Goal: Check status: Check status

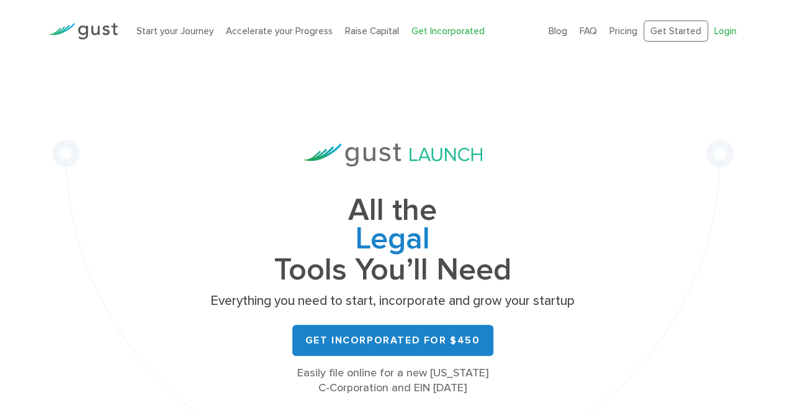
click at [722, 30] on link "Login" at bounding box center [725, 30] width 22 height 11
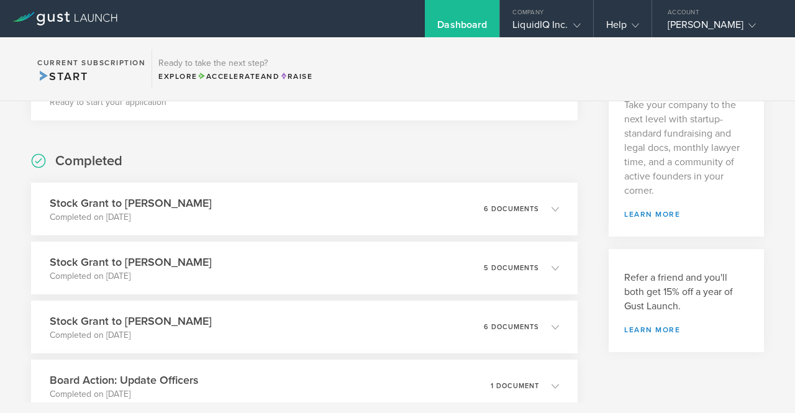
scroll to position [248, 0]
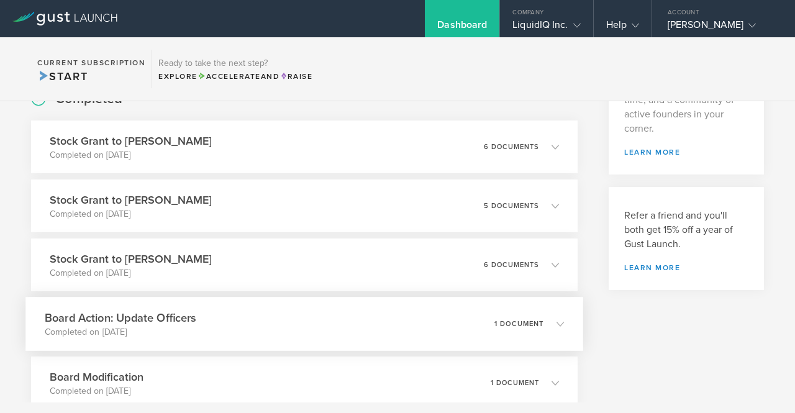
click at [557, 323] on polyline at bounding box center [560, 324] width 7 height 4
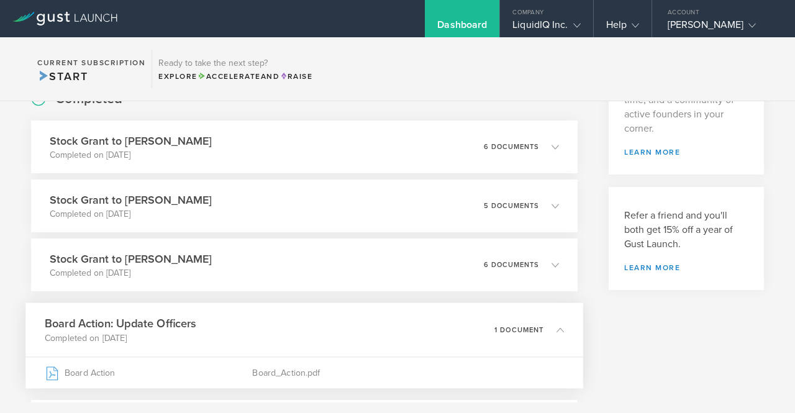
scroll to position [310, 0]
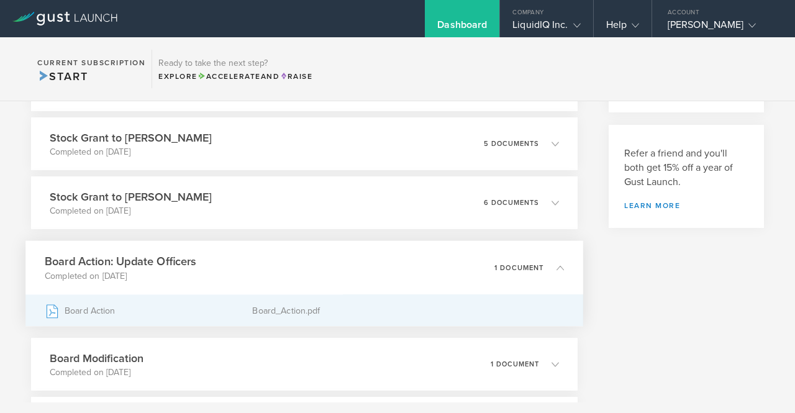
click at [51, 313] on icon at bounding box center [52, 310] width 11 height 13
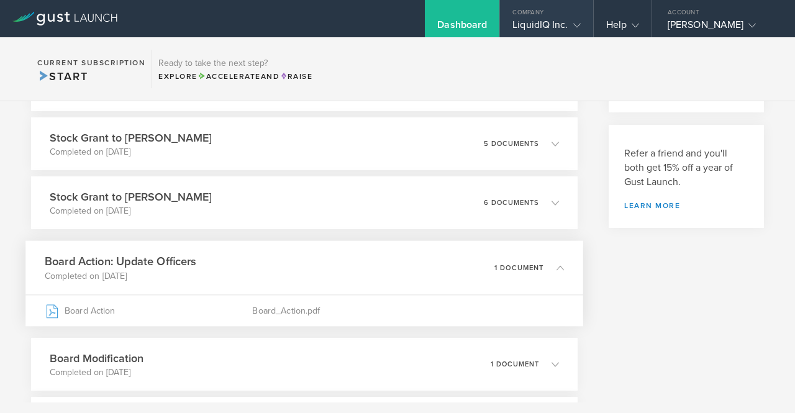
click at [579, 25] on polyline at bounding box center [576, 26] width 7 height 4
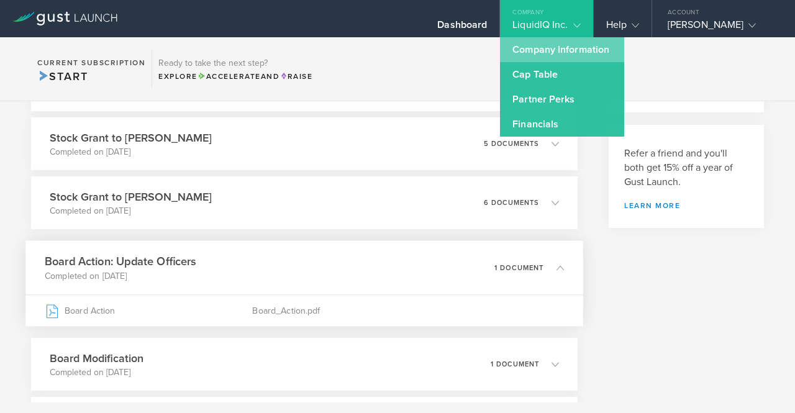
click at [567, 49] on link "Company Information" at bounding box center [562, 49] width 124 height 25
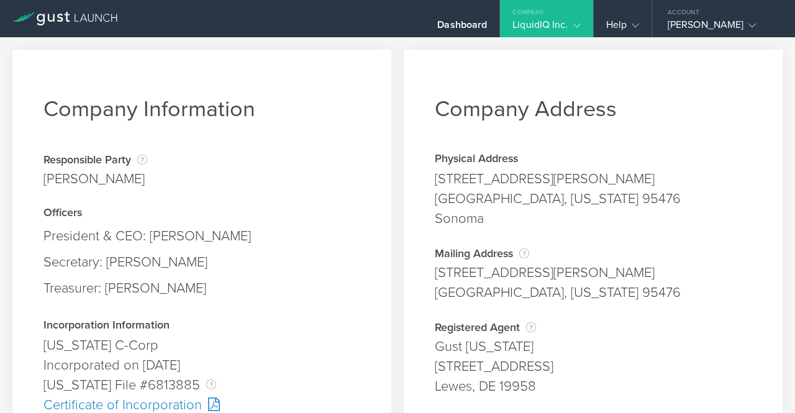
click at [575, 24] on icon at bounding box center [576, 25] width 7 height 7
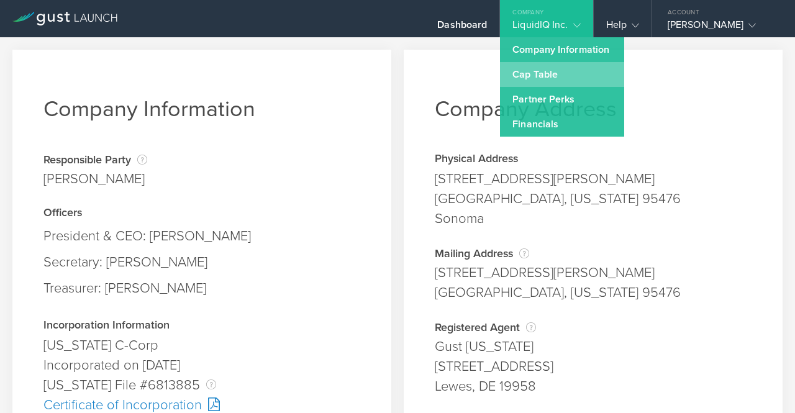
click at [538, 76] on link "Cap Table" at bounding box center [562, 74] width 124 height 25
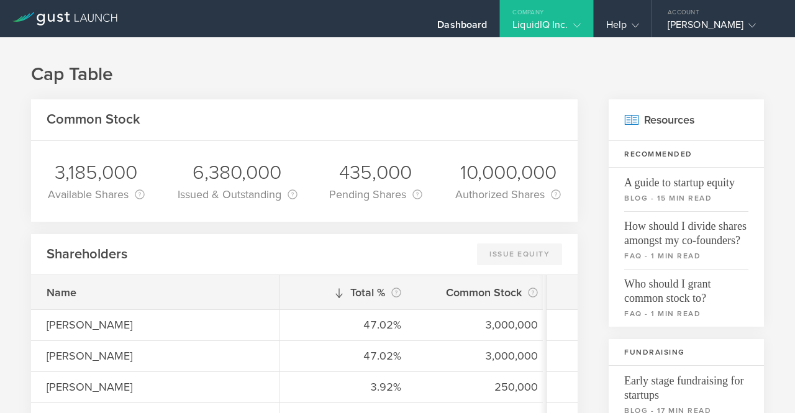
click at [578, 25] on icon at bounding box center [576, 25] width 7 height 7
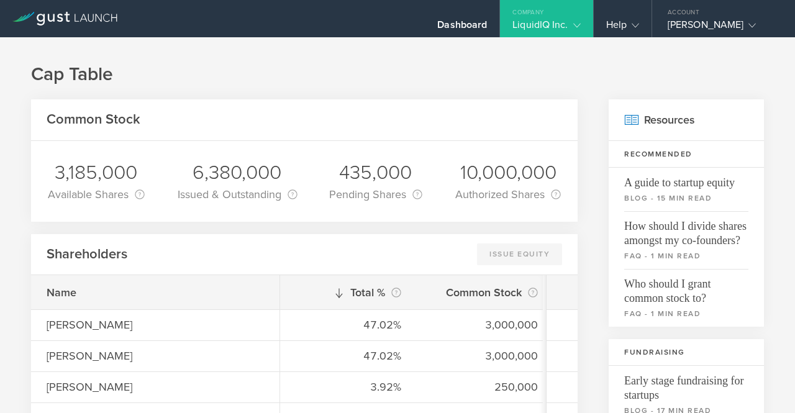
click at [577, 25] on polyline at bounding box center [576, 26] width 7 height 4
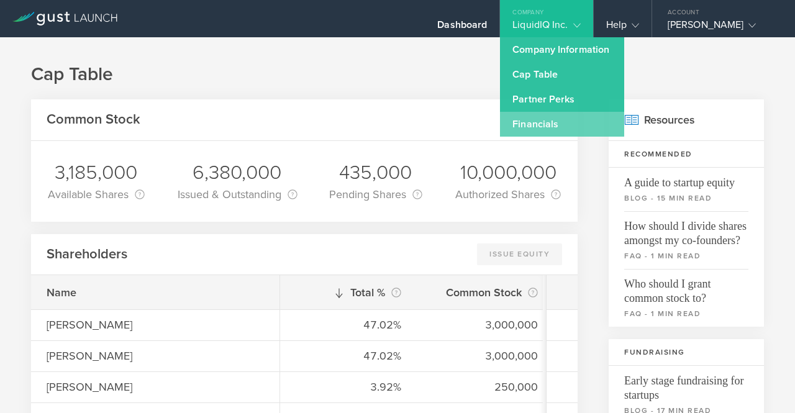
click at [548, 125] on link "Financials" at bounding box center [562, 124] width 124 height 25
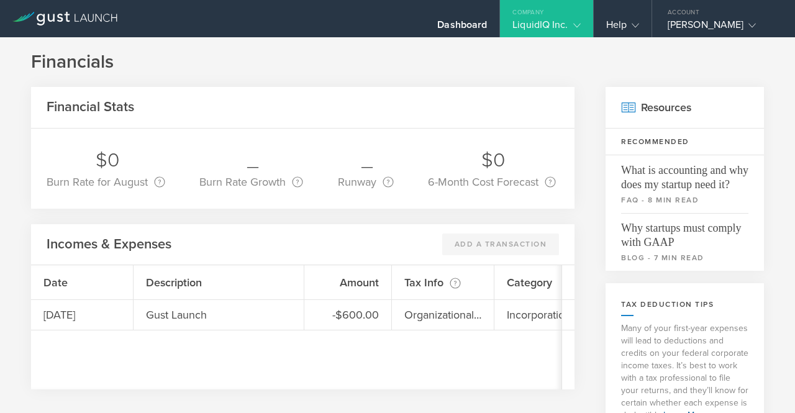
click at [580, 25] on div "LiquidIQ Inc." at bounding box center [546, 28] width 92 height 19
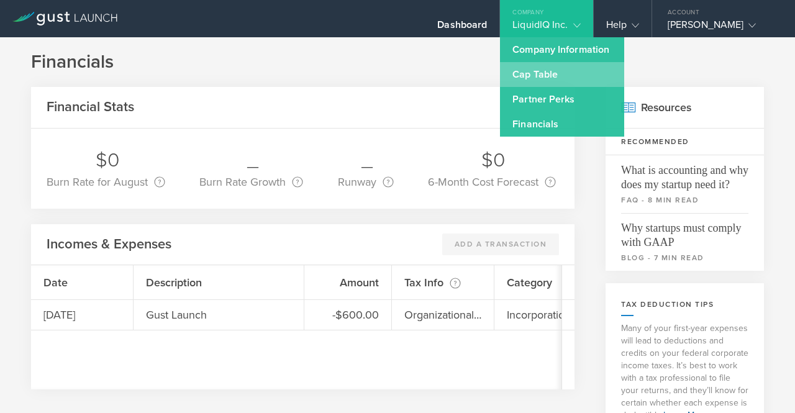
click at [555, 71] on link "Cap Table" at bounding box center [562, 74] width 124 height 25
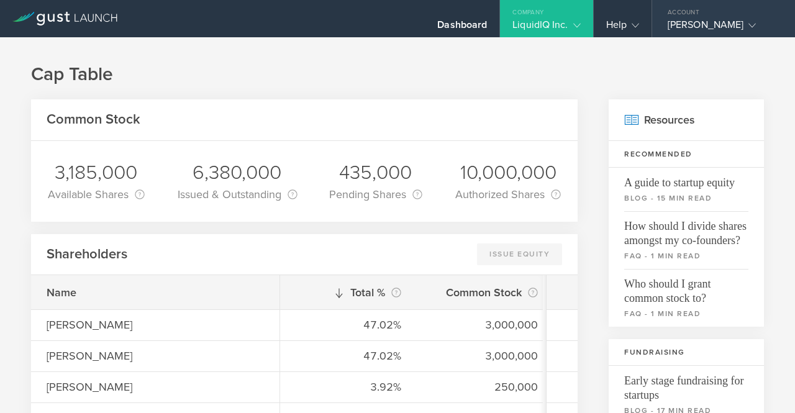
click at [748, 26] on icon at bounding box center [751, 25] width 7 height 7
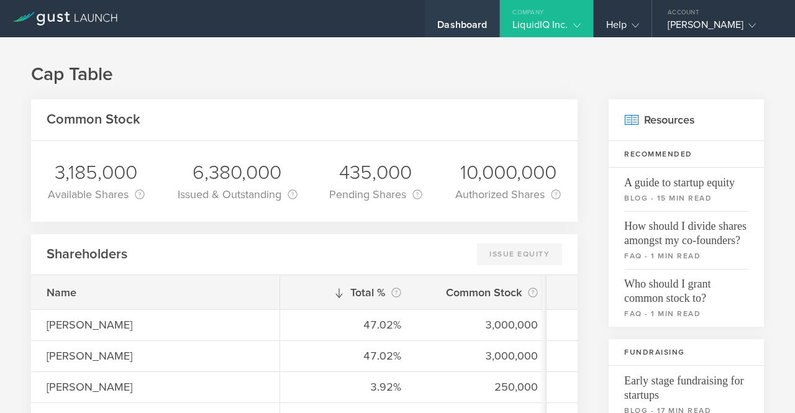
click at [477, 24] on div "Dashboard" at bounding box center [462, 28] width 50 height 19
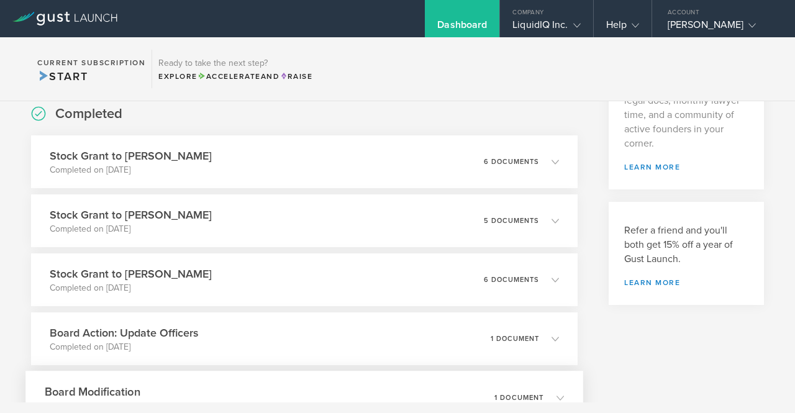
scroll to position [214, 0]
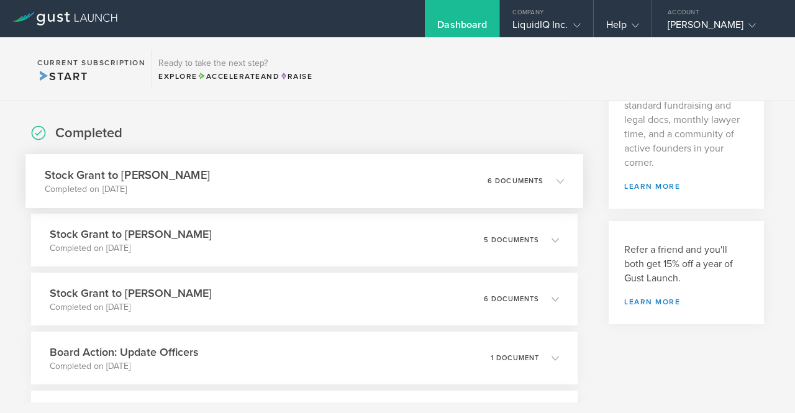
click at [556, 177] on icon at bounding box center [559, 180] width 7 height 7
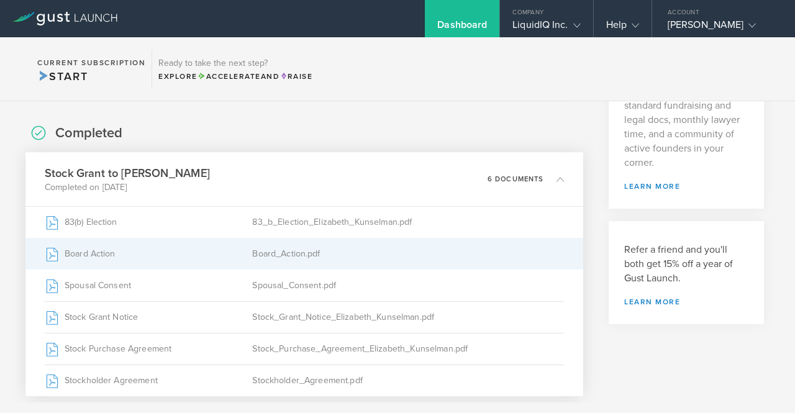
scroll to position [276, 0]
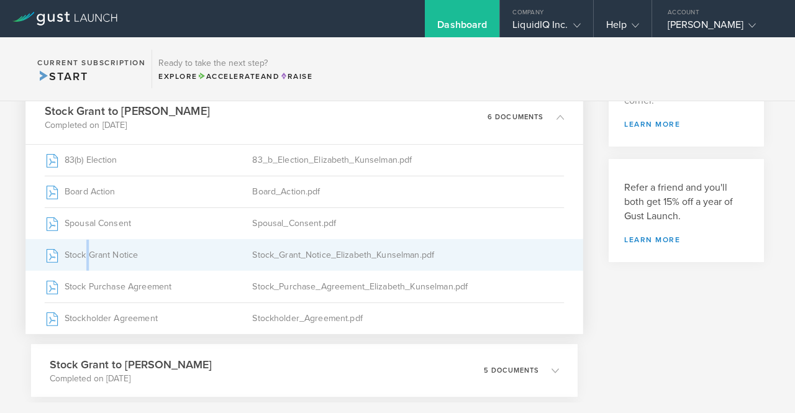
click at [88, 258] on div "Stock Grant Notice" at bounding box center [149, 255] width 208 height 31
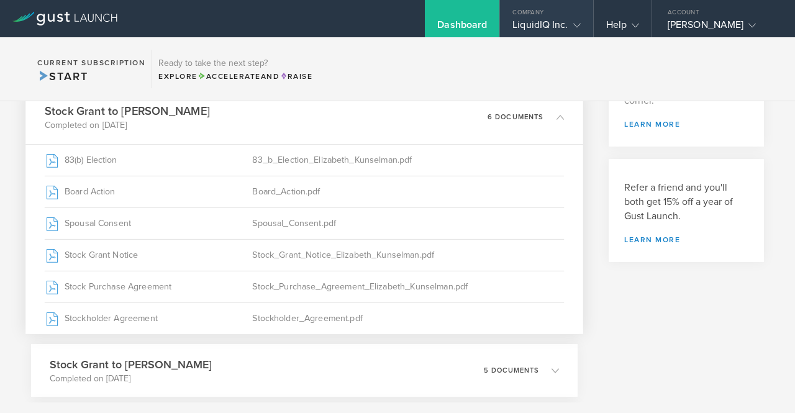
click at [574, 24] on polyline at bounding box center [576, 26] width 7 height 4
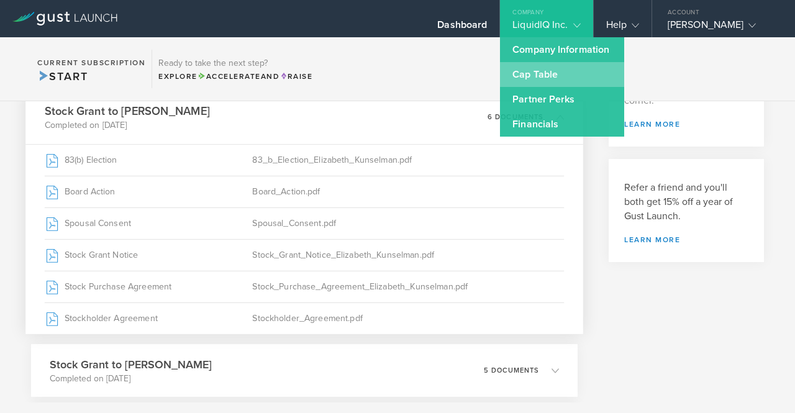
click at [544, 75] on link "Cap Table" at bounding box center [562, 74] width 124 height 25
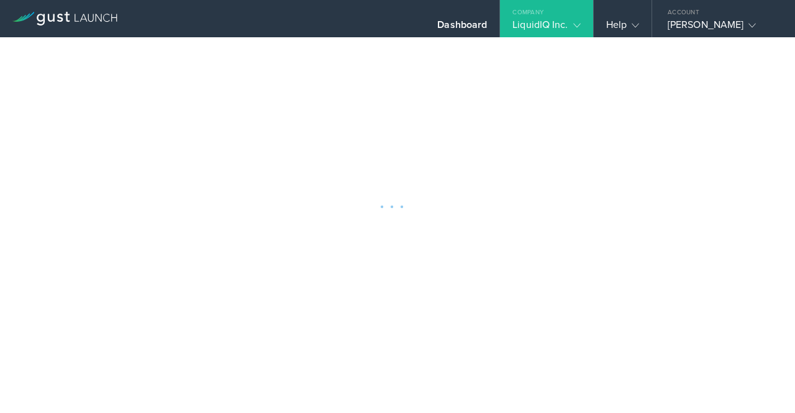
scroll to position [278, 0]
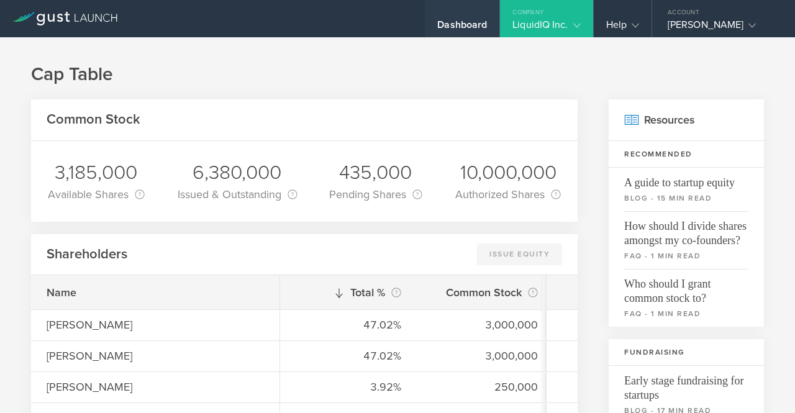
click at [451, 24] on div "Dashboard" at bounding box center [462, 28] width 50 height 19
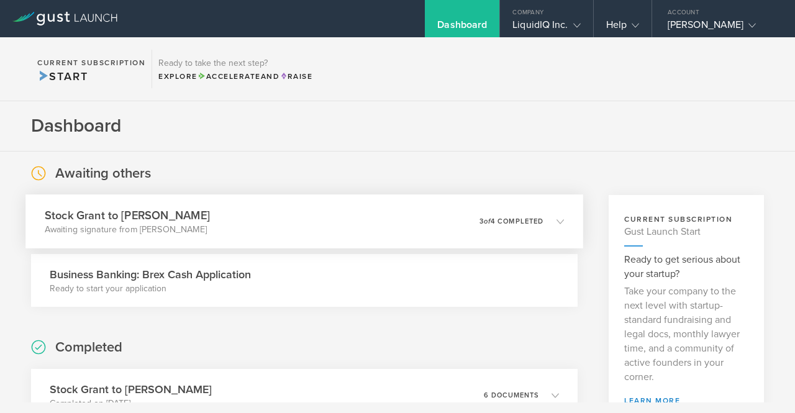
click at [556, 221] on icon at bounding box center [559, 220] width 7 height 7
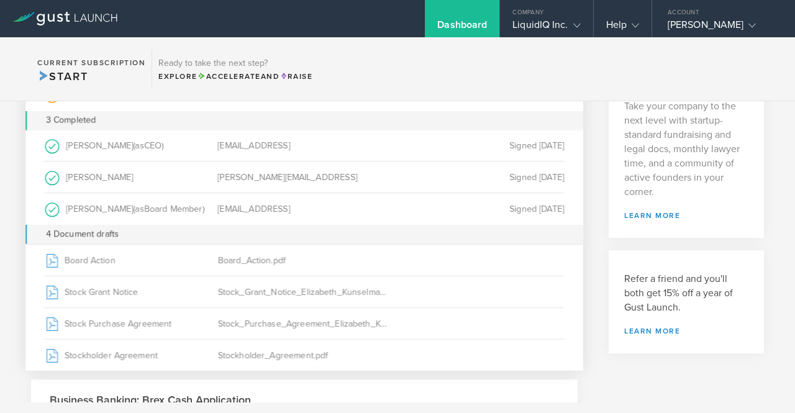
scroll to position [186, 0]
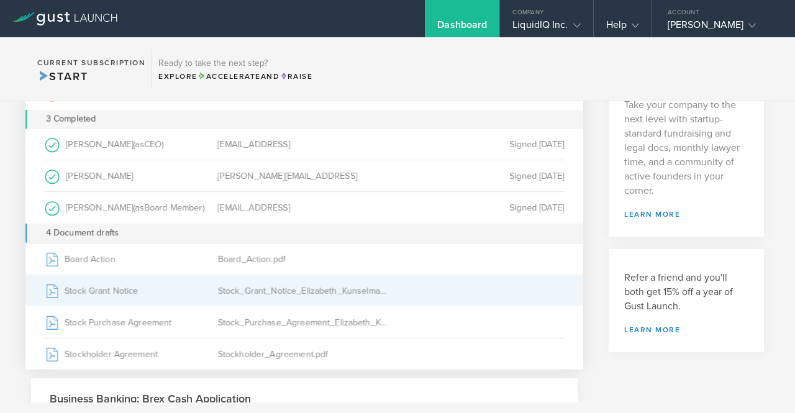
click at [55, 295] on icon at bounding box center [52, 290] width 11 height 13
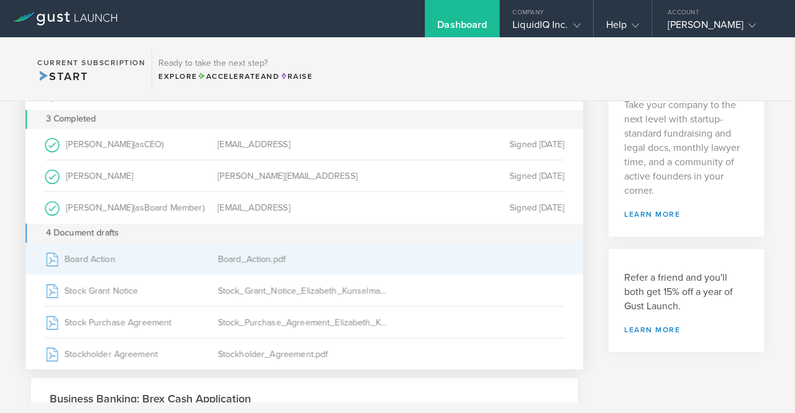
click at [256, 256] on div "Board_Action.pdf" at bounding box center [304, 258] width 173 height 31
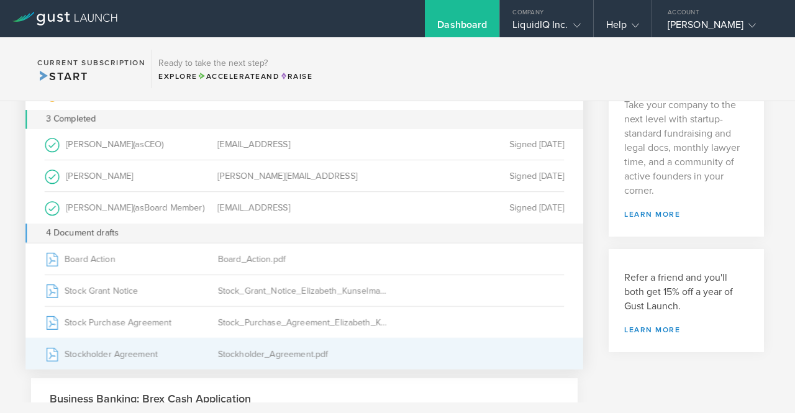
click at [55, 358] on icon at bounding box center [52, 354] width 11 height 13
click at [52, 357] on icon at bounding box center [52, 354] width 11 height 13
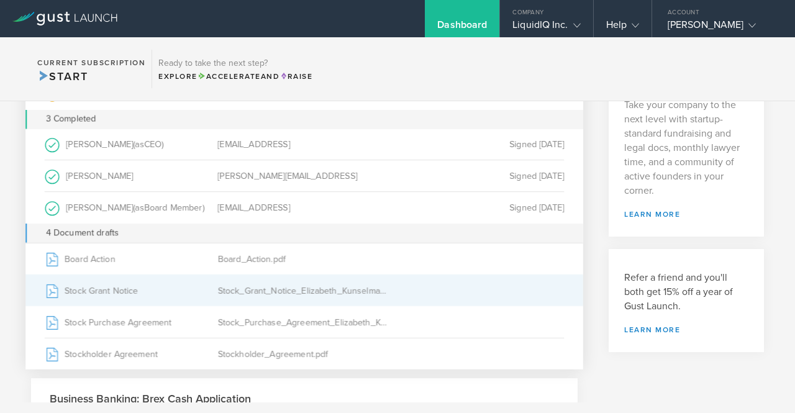
click at [237, 292] on div "Stock_Grant_Notice_Elizabeth_Kunselman.pdf" at bounding box center [304, 290] width 173 height 31
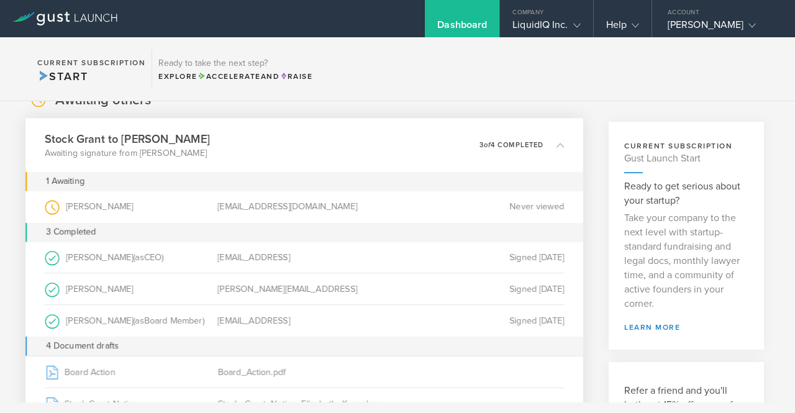
scroll to position [62, 0]
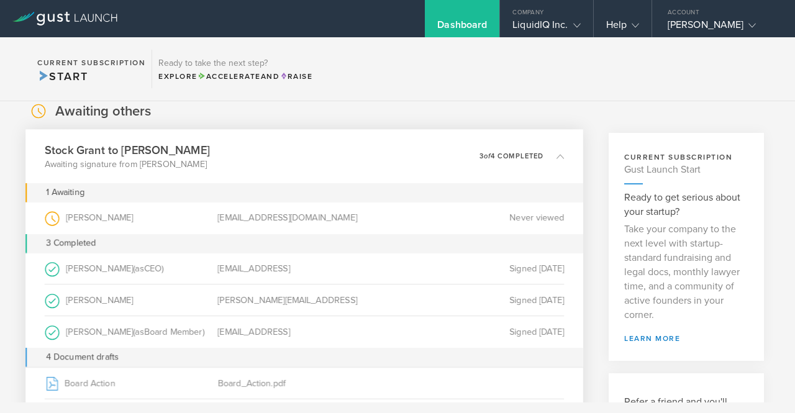
click at [556, 152] on icon at bounding box center [559, 155] width 7 height 7
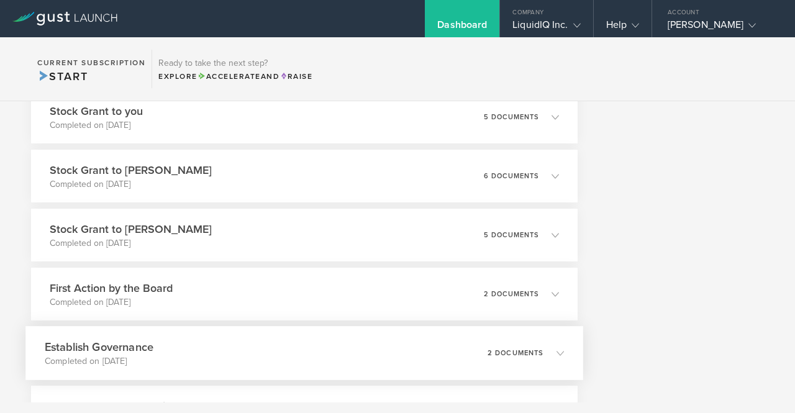
scroll to position [621, 0]
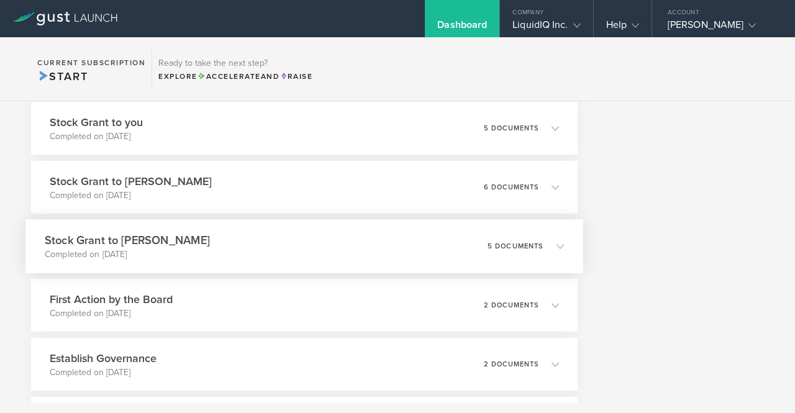
click at [138, 245] on h3 "Stock Grant to [PERSON_NAME]" at bounding box center [127, 240] width 165 height 17
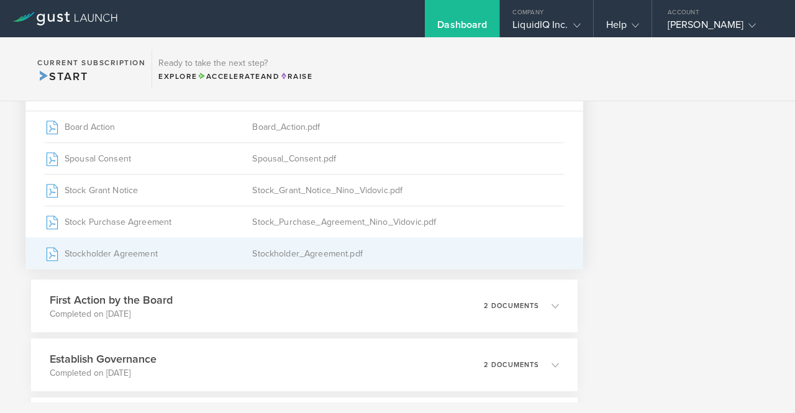
scroll to position [807, 0]
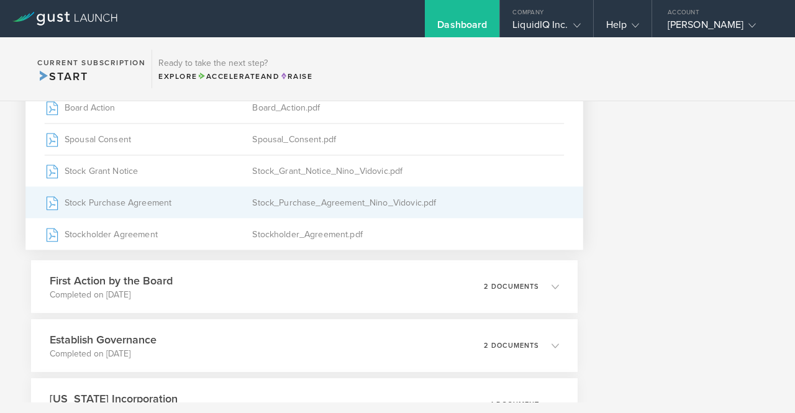
click at [304, 203] on div "Stock_Purchase_Agreement_Nino_Vidovic.pdf" at bounding box center [408, 202] width 312 height 31
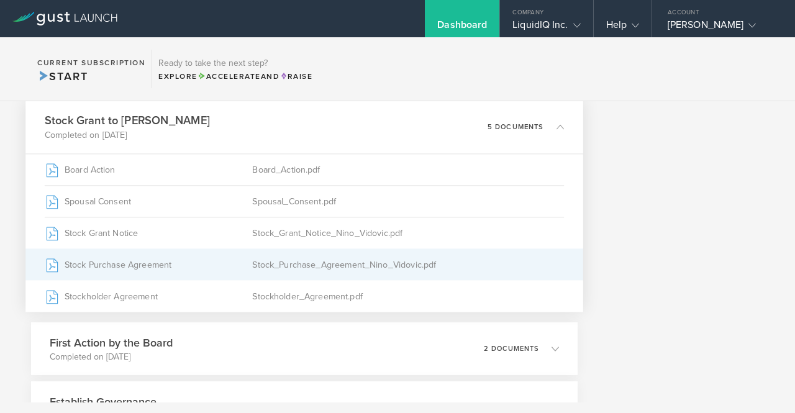
scroll to position [683, 0]
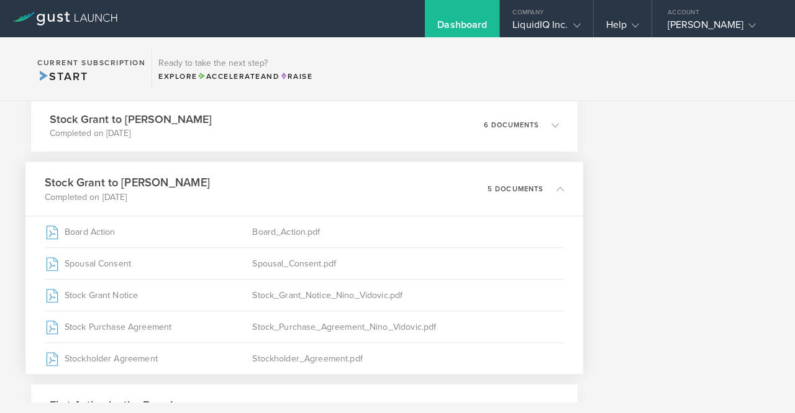
click at [556, 187] on icon at bounding box center [559, 188] width 7 height 7
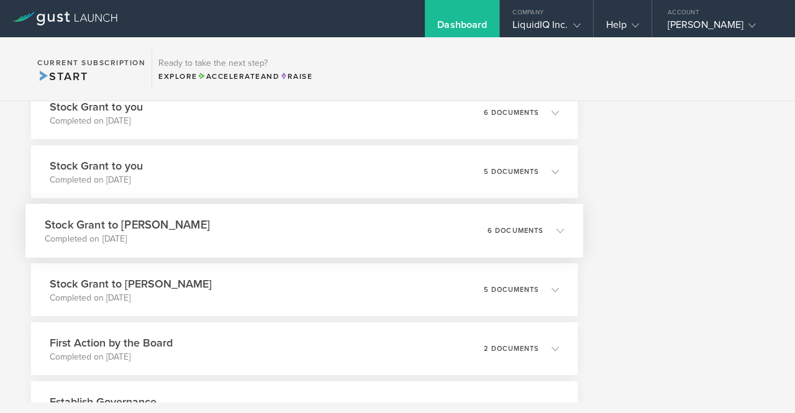
scroll to position [559, 0]
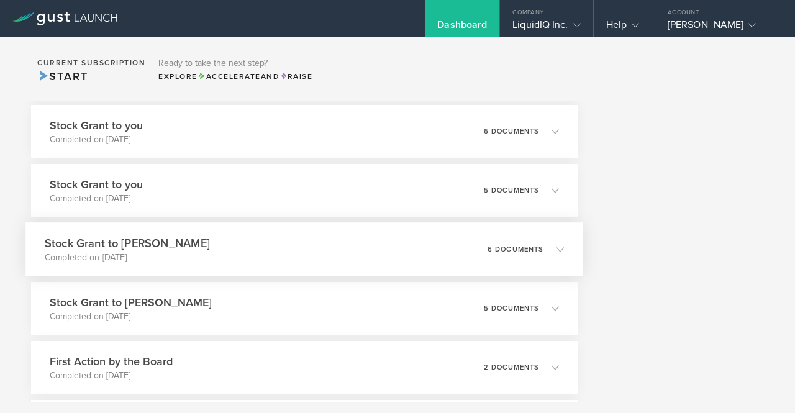
click at [556, 252] on icon at bounding box center [559, 248] width 7 height 7
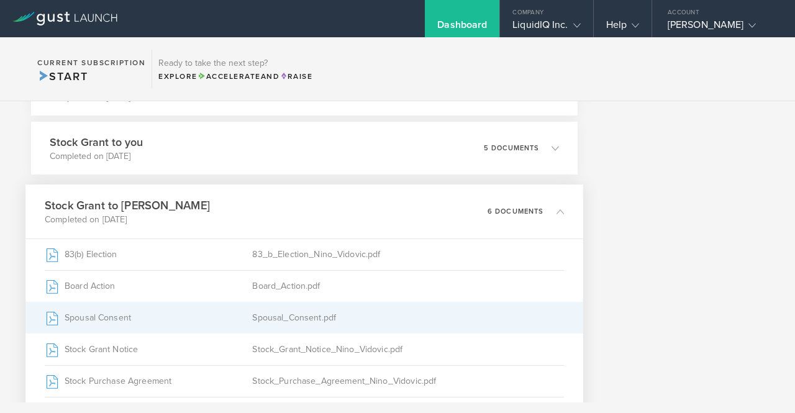
scroll to position [621, 0]
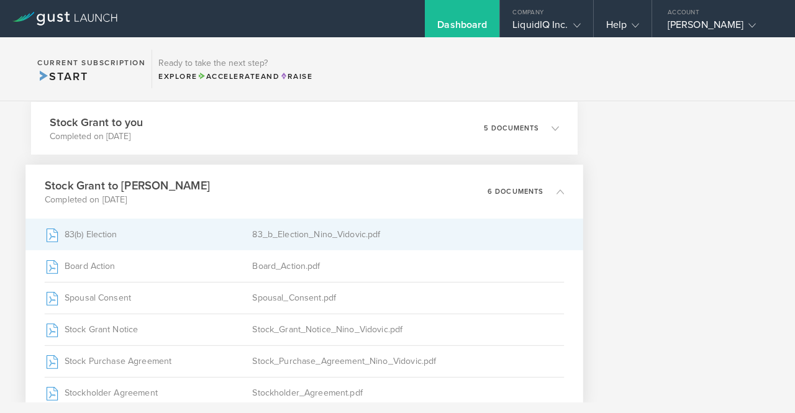
click at [89, 237] on div "83(b) Election" at bounding box center [149, 234] width 208 height 31
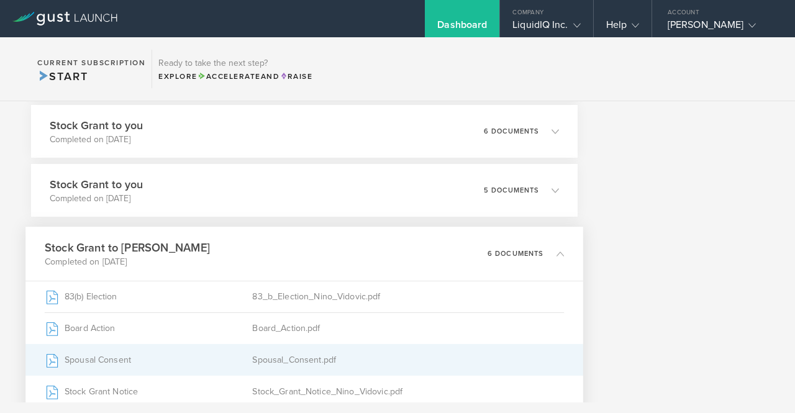
scroll to position [497, 0]
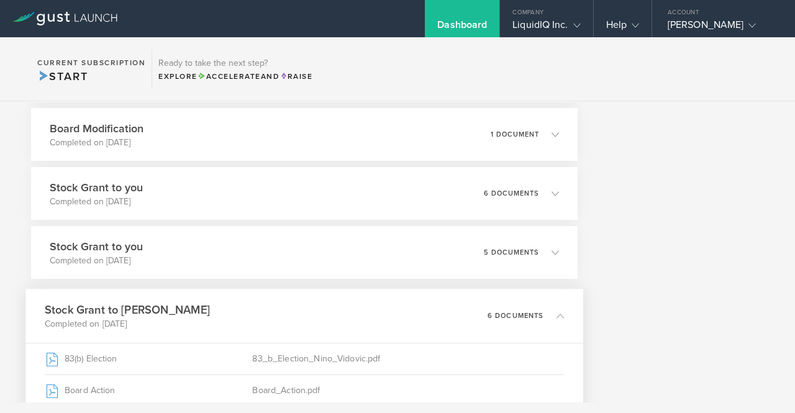
click at [556, 317] on icon at bounding box center [559, 315] width 7 height 7
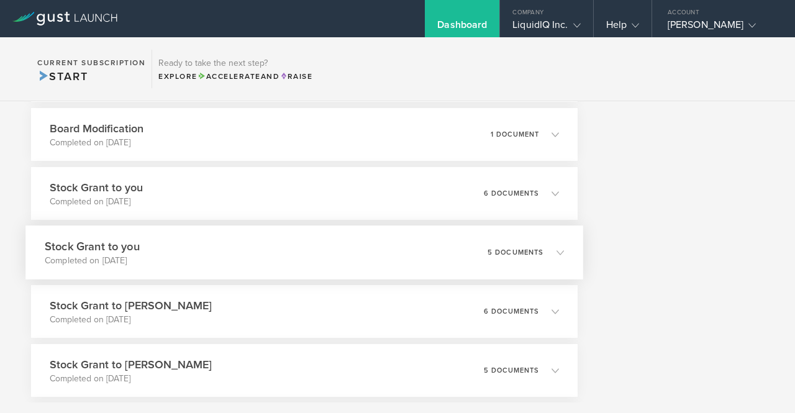
click at [556, 250] on icon at bounding box center [559, 251] width 7 height 7
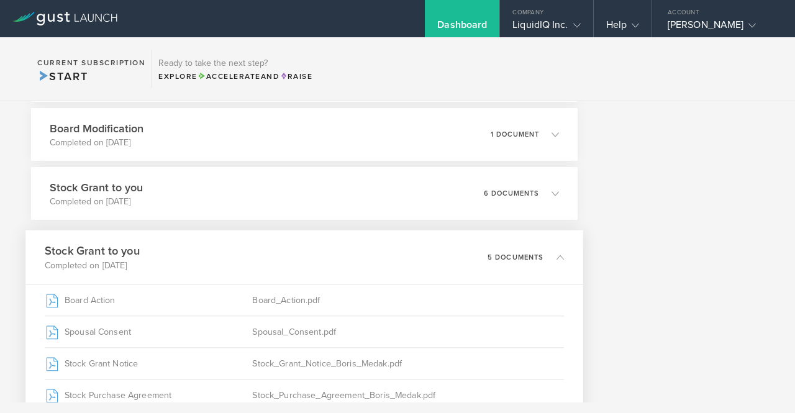
click at [556, 259] on icon at bounding box center [559, 256] width 7 height 7
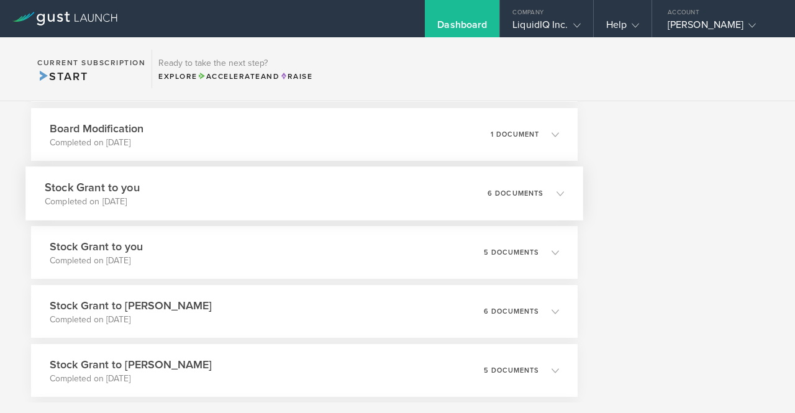
click at [556, 196] on icon at bounding box center [559, 192] width 7 height 7
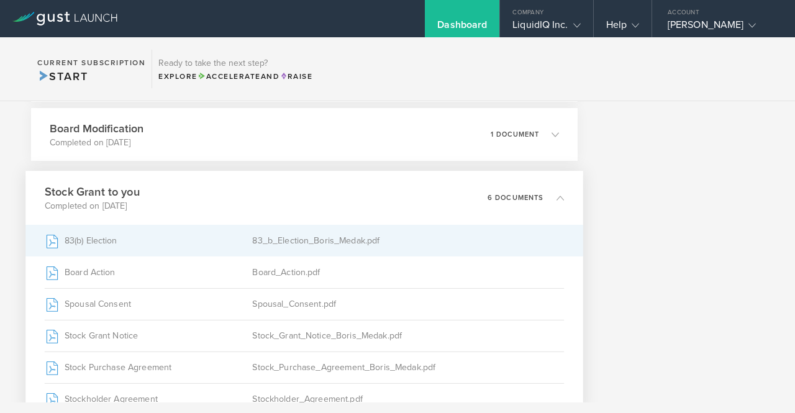
click at [125, 242] on div "83(b) Election" at bounding box center [149, 240] width 208 height 31
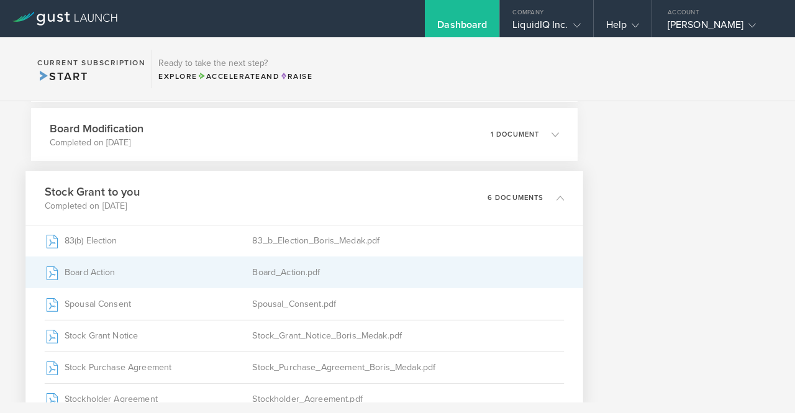
click at [305, 272] on div "Board_Action.pdf" at bounding box center [408, 272] width 312 height 31
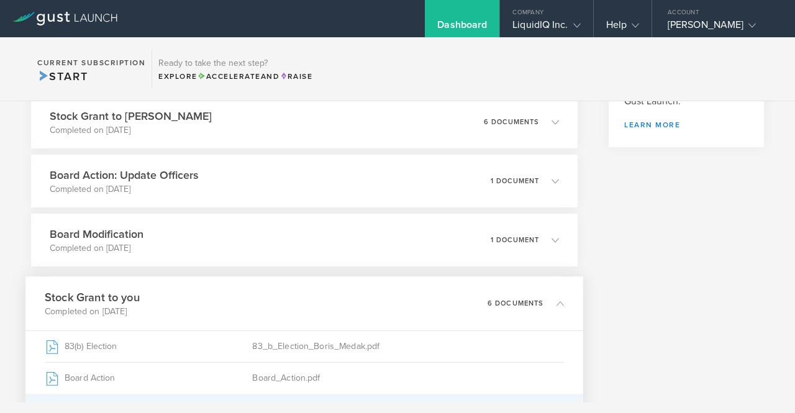
scroll to position [372, 0]
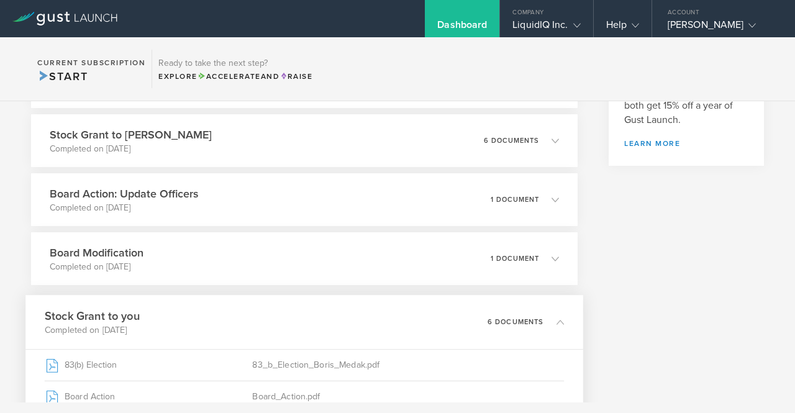
click at [556, 318] on icon at bounding box center [559, 321] width 7 height 7
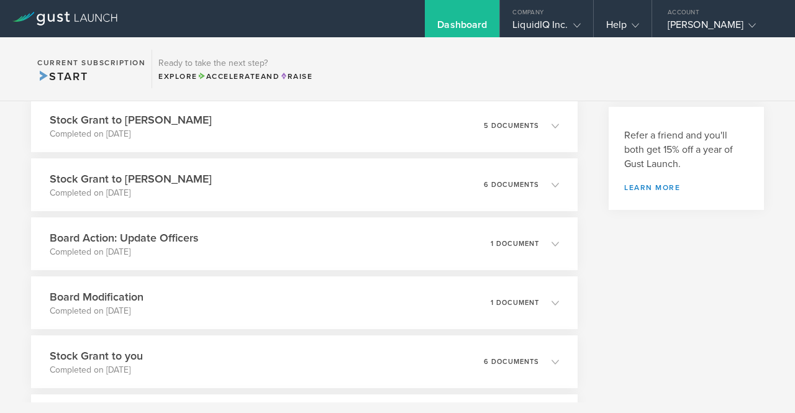
scroll to position [310, 0]
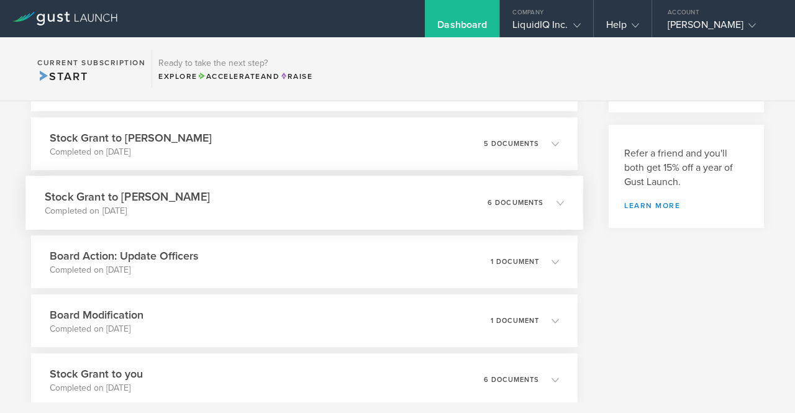
click at [556, 204] on icon at bounding box center [559, 202] width 7 height 7
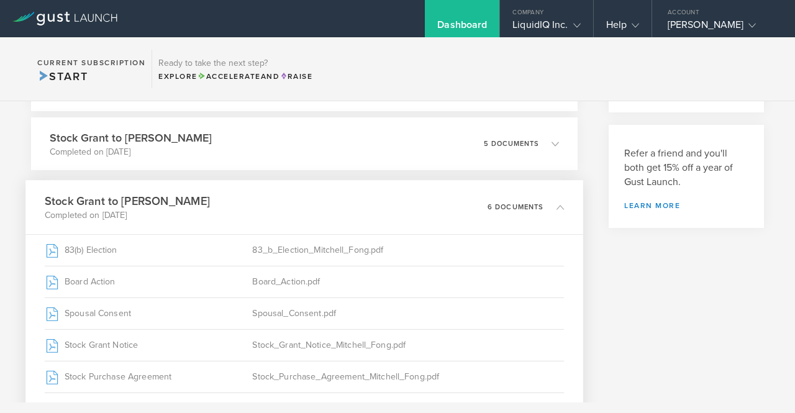
click at [556, 207] on icon at bounding box center [559, 206] width 7 height 7
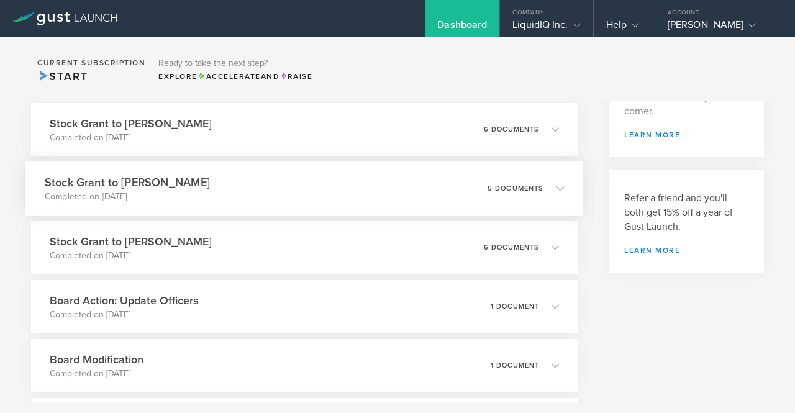
scroll to position [248, 0]
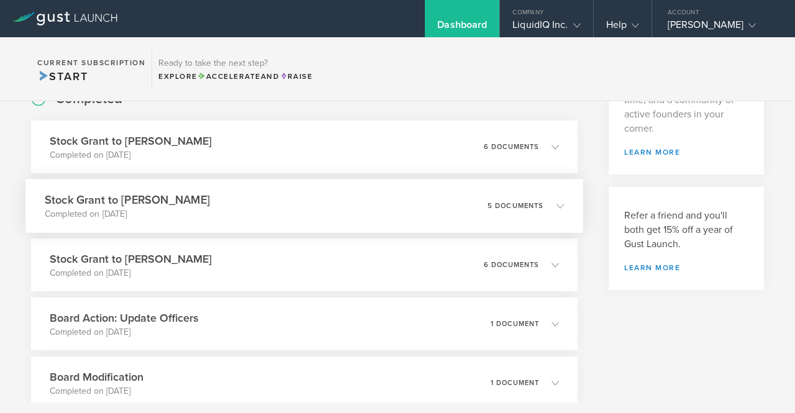
click at [556, 205] on icon at bounding box center [559, 205] width 7 height 7
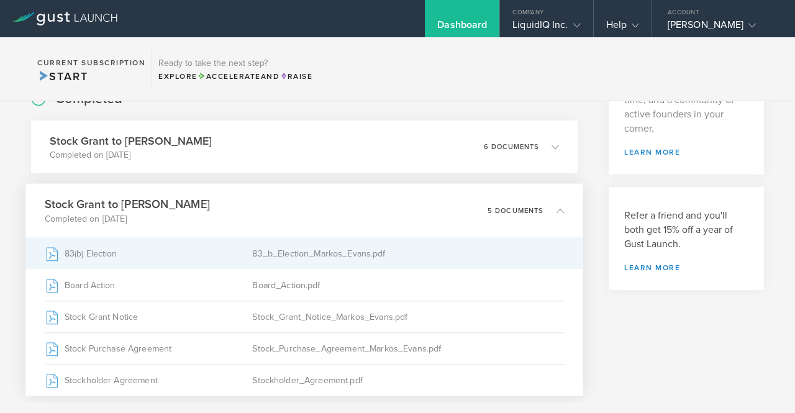
scroll to position [310, 0]
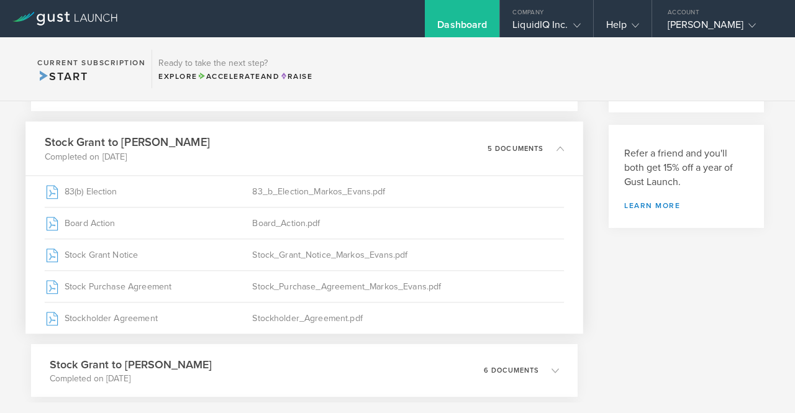
click at [557, 147] on polyline at bounding box center [560, 148] width 7 height 4
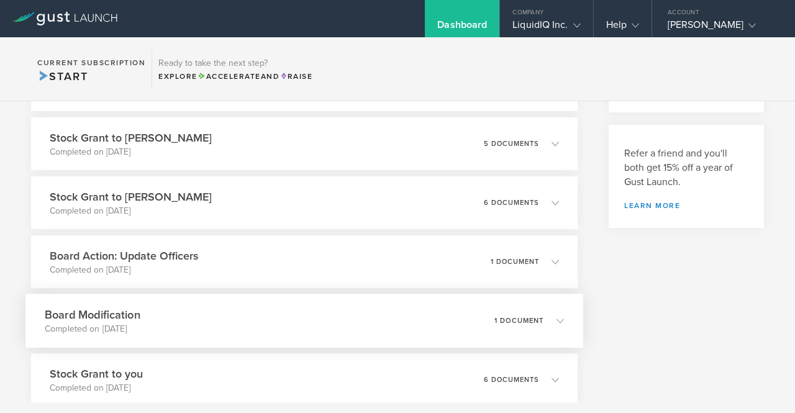
scroll to position [372, 0]
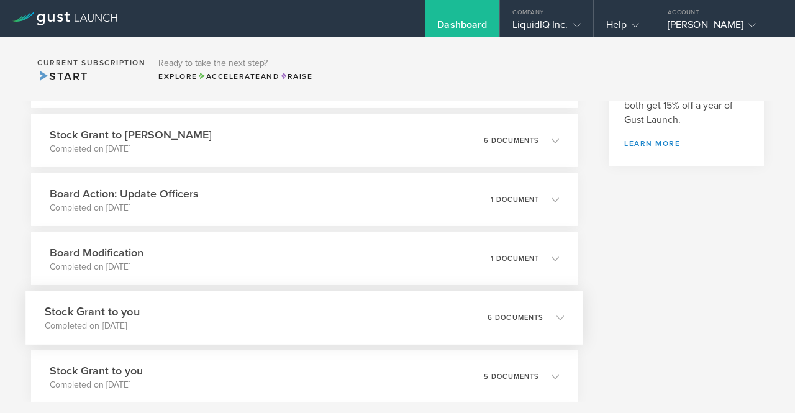
click at [556, 320] on icon at bounding box center [559, 316] width 7 height 7
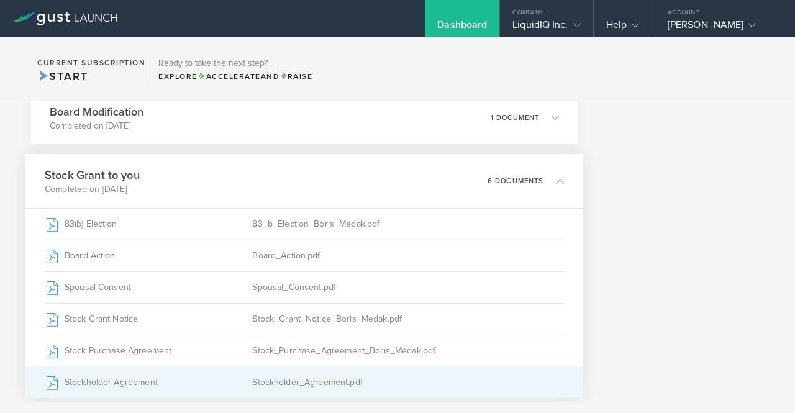
scroll to position [497, 0]
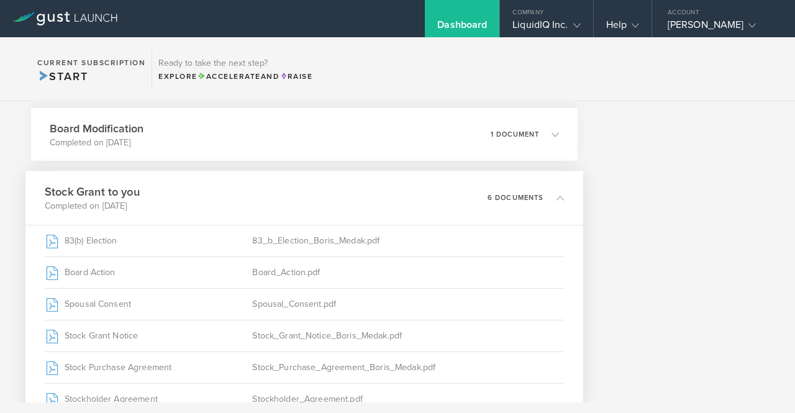
click at [556, 198] on icon at bounding box center [559, 197] width 7 height 7
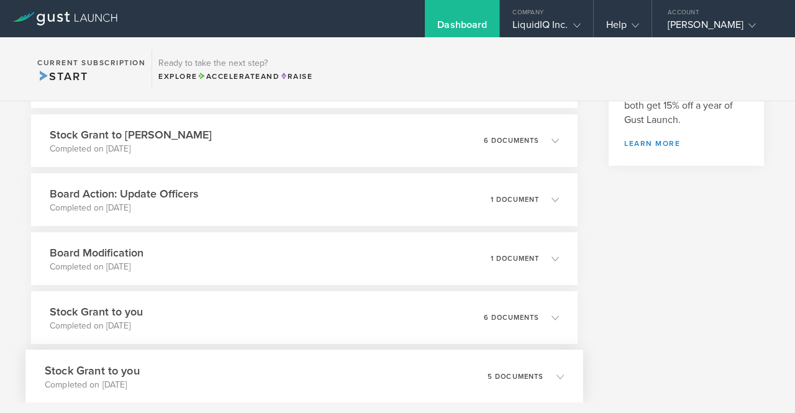
scroll to position [310, 0]
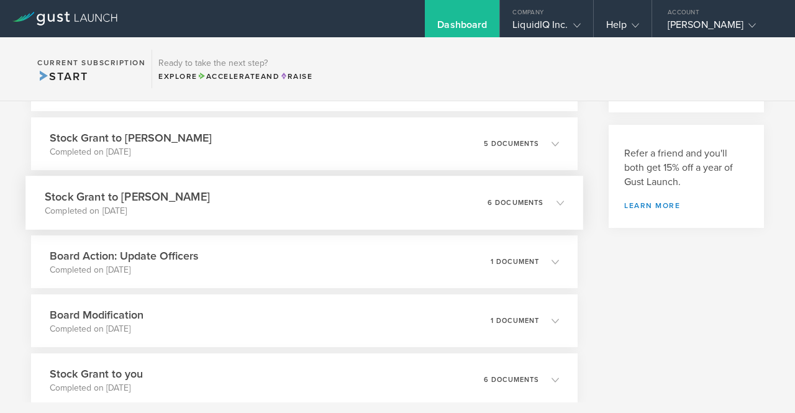
click at [557, 203] on polyline at bounding box center [560, 203] width 7 height 4
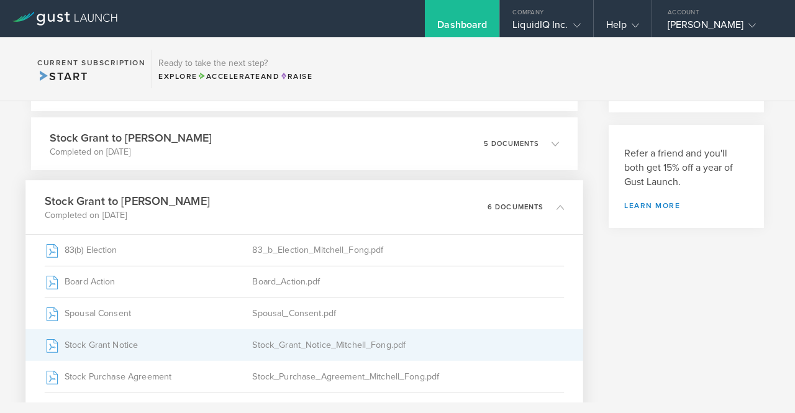
scroll to position [372, 0]
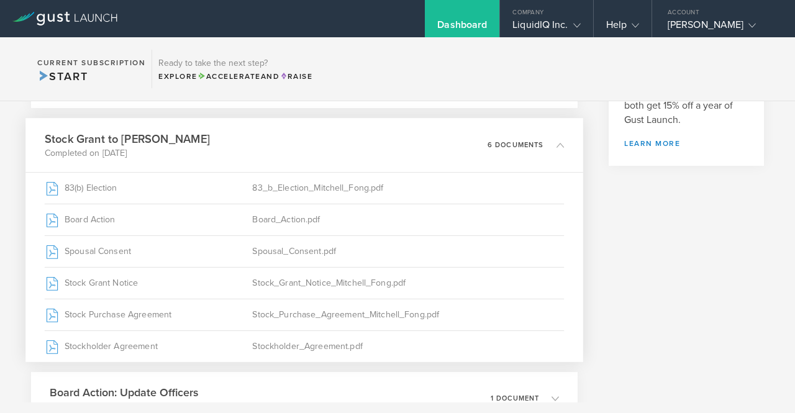
click at [556, 146] on icon at bounding box center [559, 144] width 7 height 7
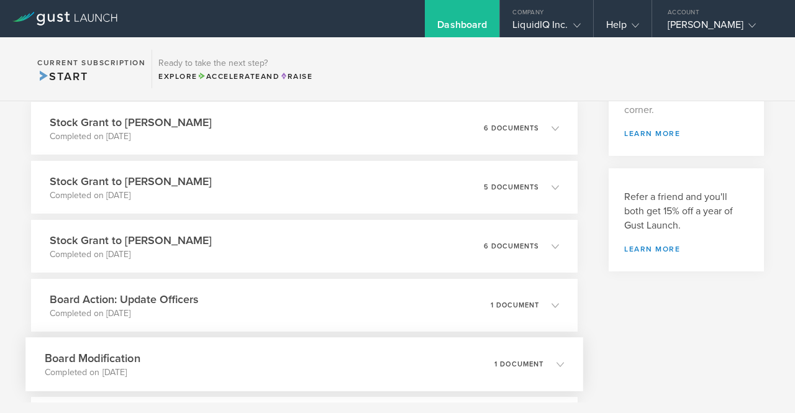
scroll to position [248, 0]
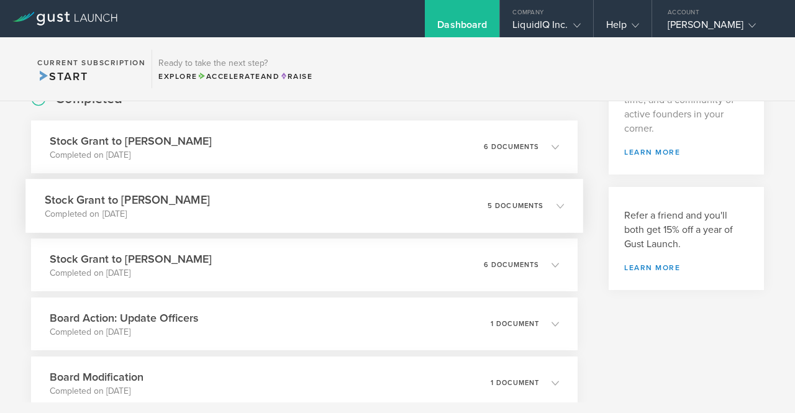
click at [556, 203] on icon at bounding box center [559, 205] width 7 height 7
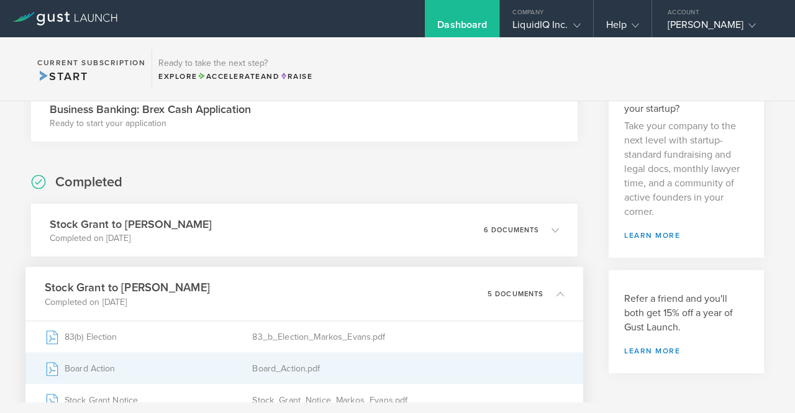
scroll to position [124, 0]
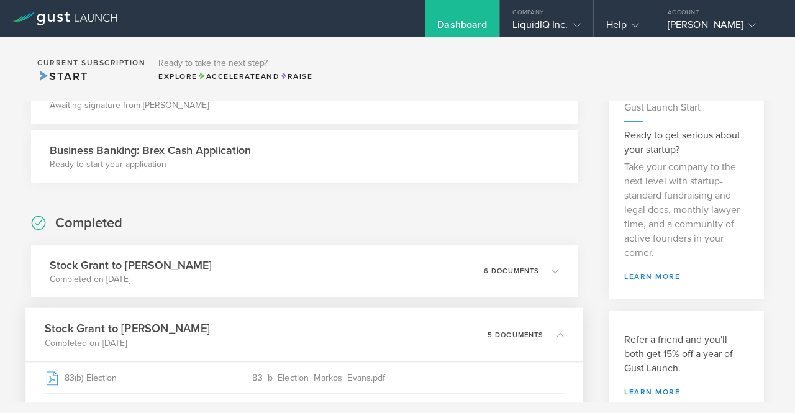
click at [556, 335] on icon at bounding box center [559, 334] width 7 height 7
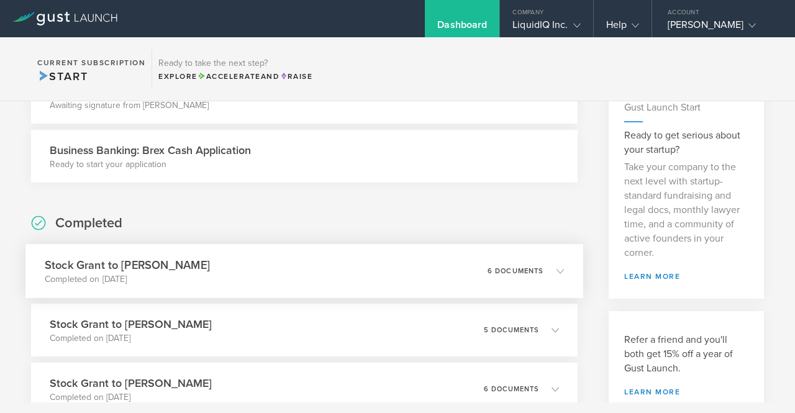
click at [556, 270] on icon at bounding box center [559, 270] width 7 height 7
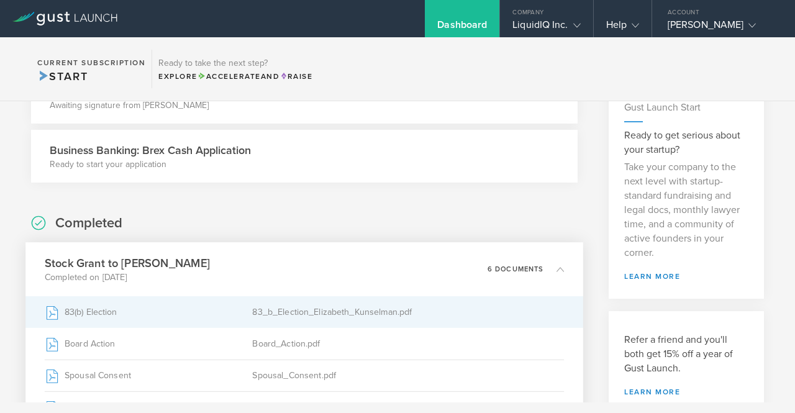
scroll to position [186, 0]
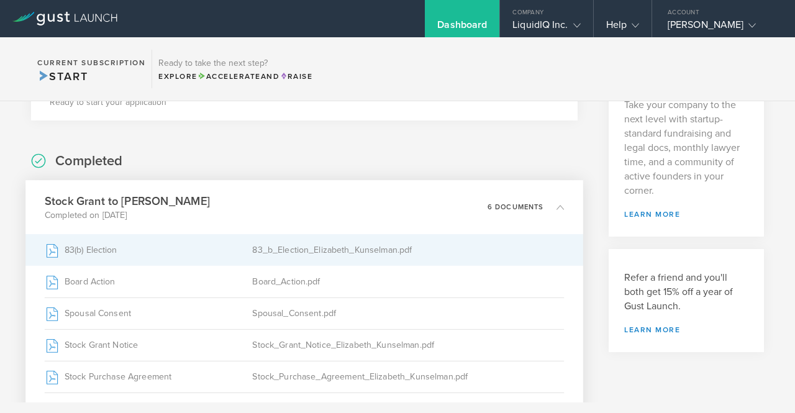
click at [307, 251] on div "83_b_Election_Elizabeth_Kunselman.pdf" at bounding box center [408, 250] width 312 height 31
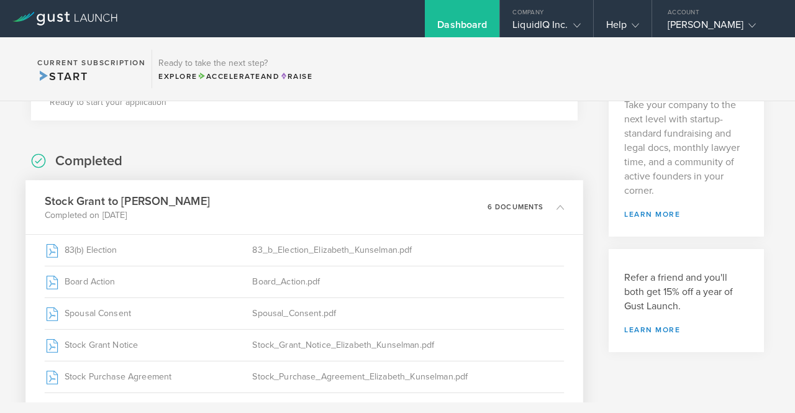
click at [556, 204] on icon at bounding box center [559, 206] width 7 height 7
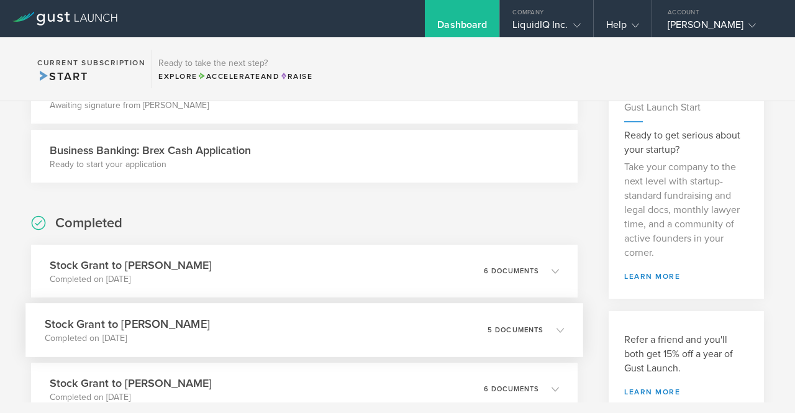
scroll to position [62, 0]
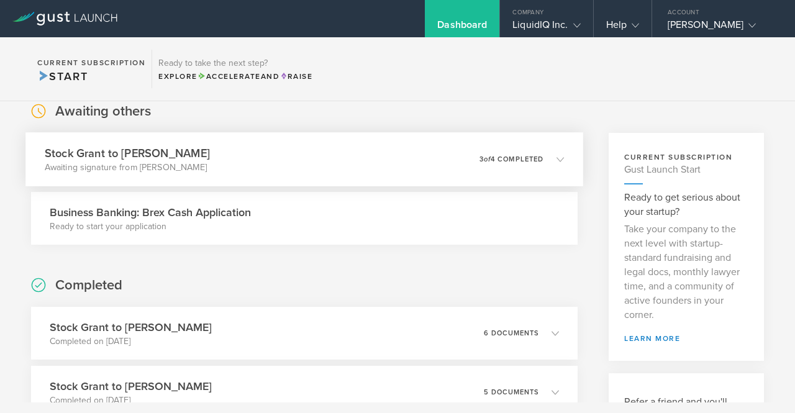
click at [557, 158] on polyline at bounding box center [560, 159] width 7 height 4
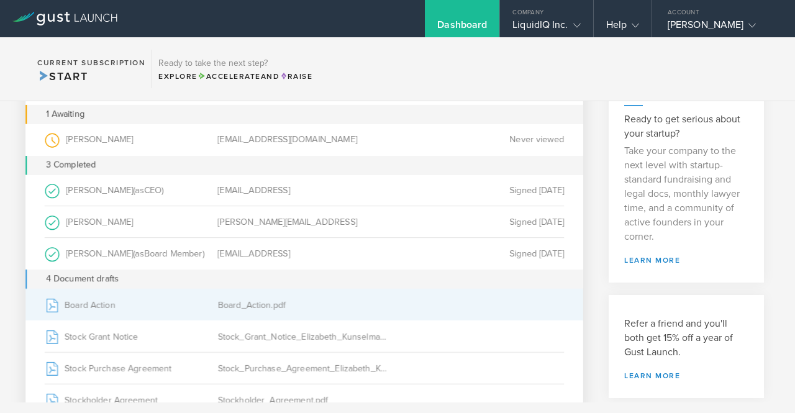
scroll to position [124, 0]
